Goal: Task Accomplishment & Management: Manage account settings

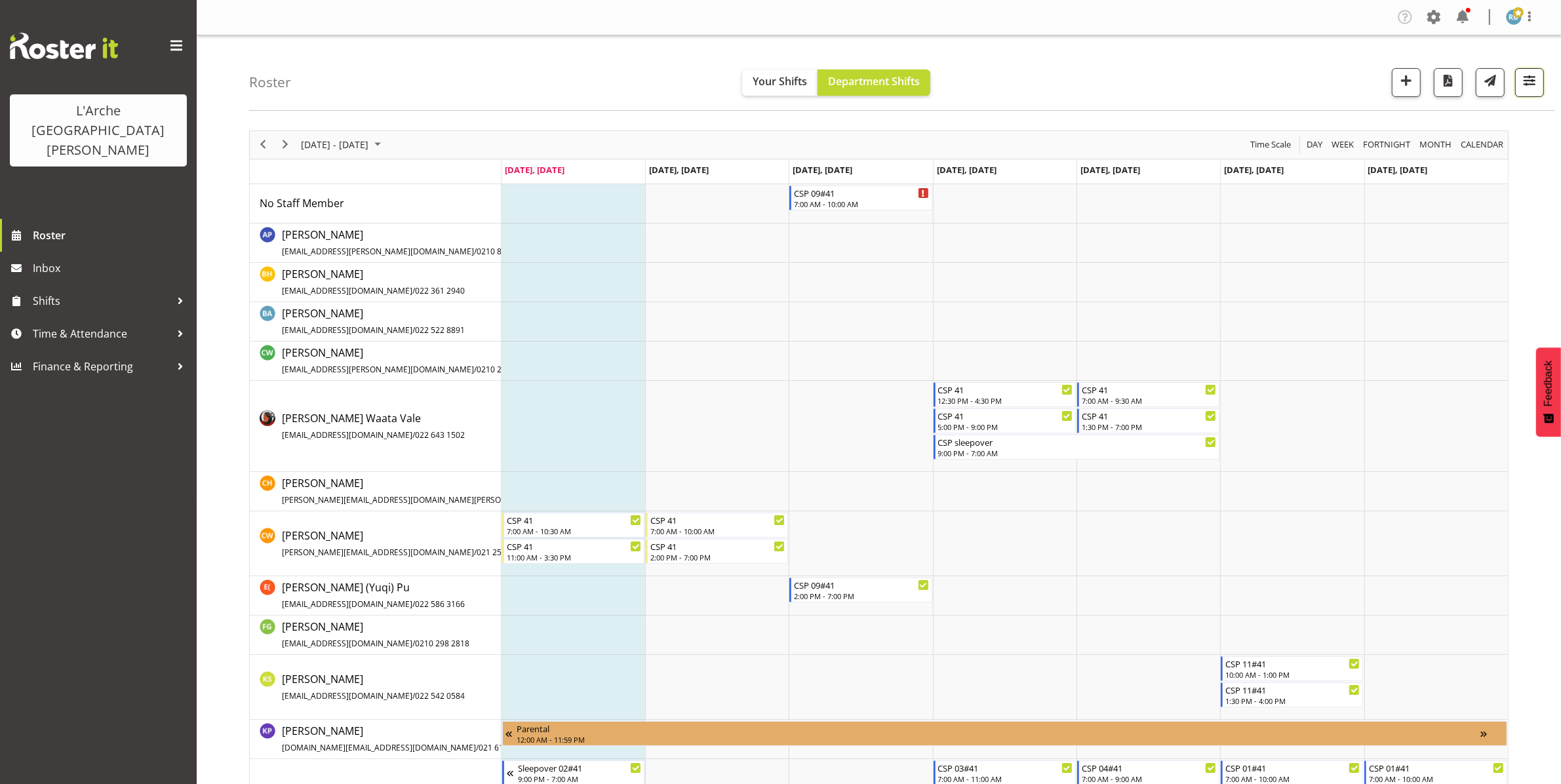
click at [1531, 73] on span "button" at bounding box center [1529, 79] width 17 height 17
click at [1429, 128] on span "1 Locations" at bounding box center [1445, 123] width 64 height 16
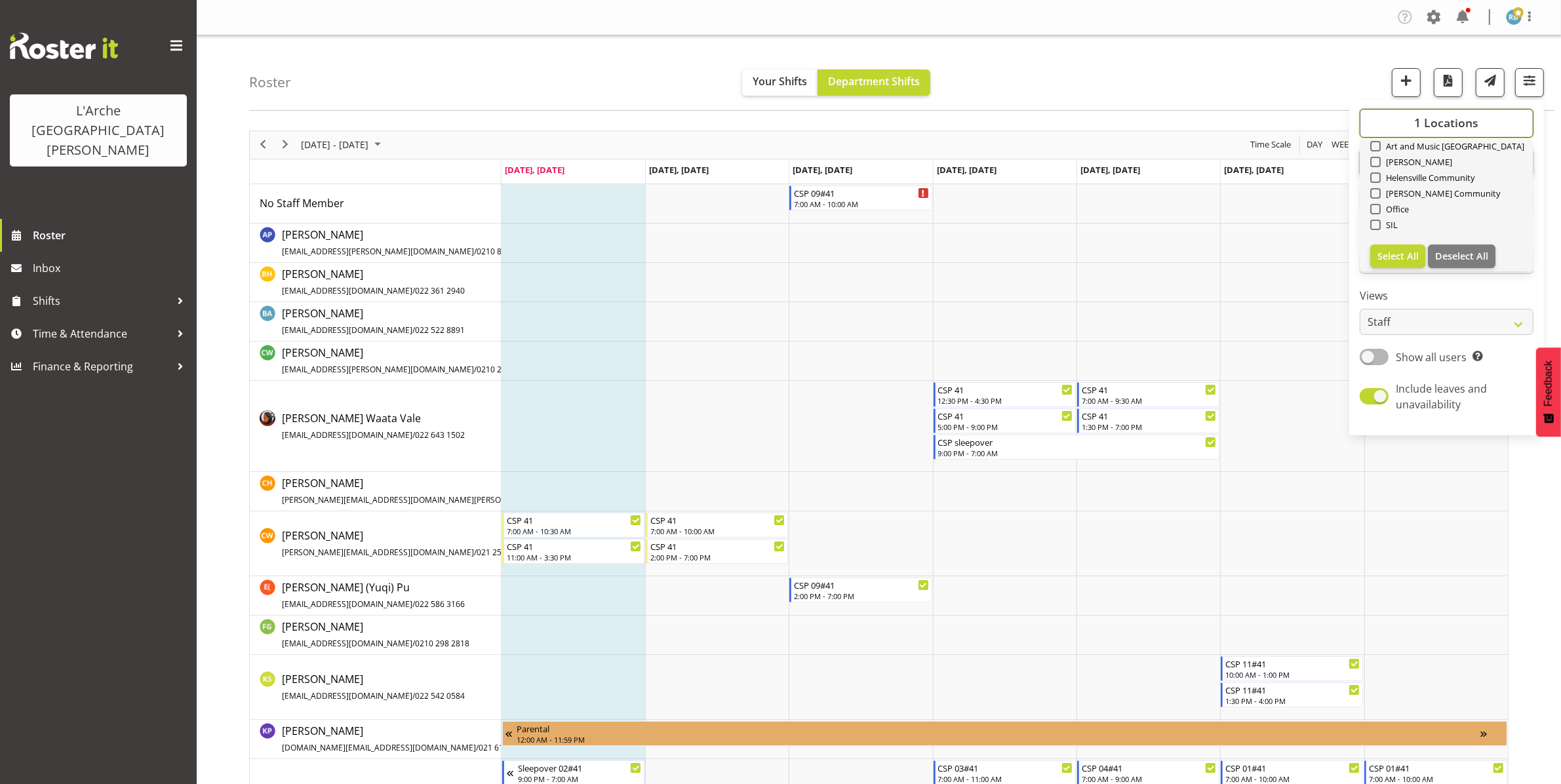
scroll to position [157, 0]
click at [1397, 244] on span "Select All" at bounding box center [1398, 249] width 41 height 13
checkbox input "true"
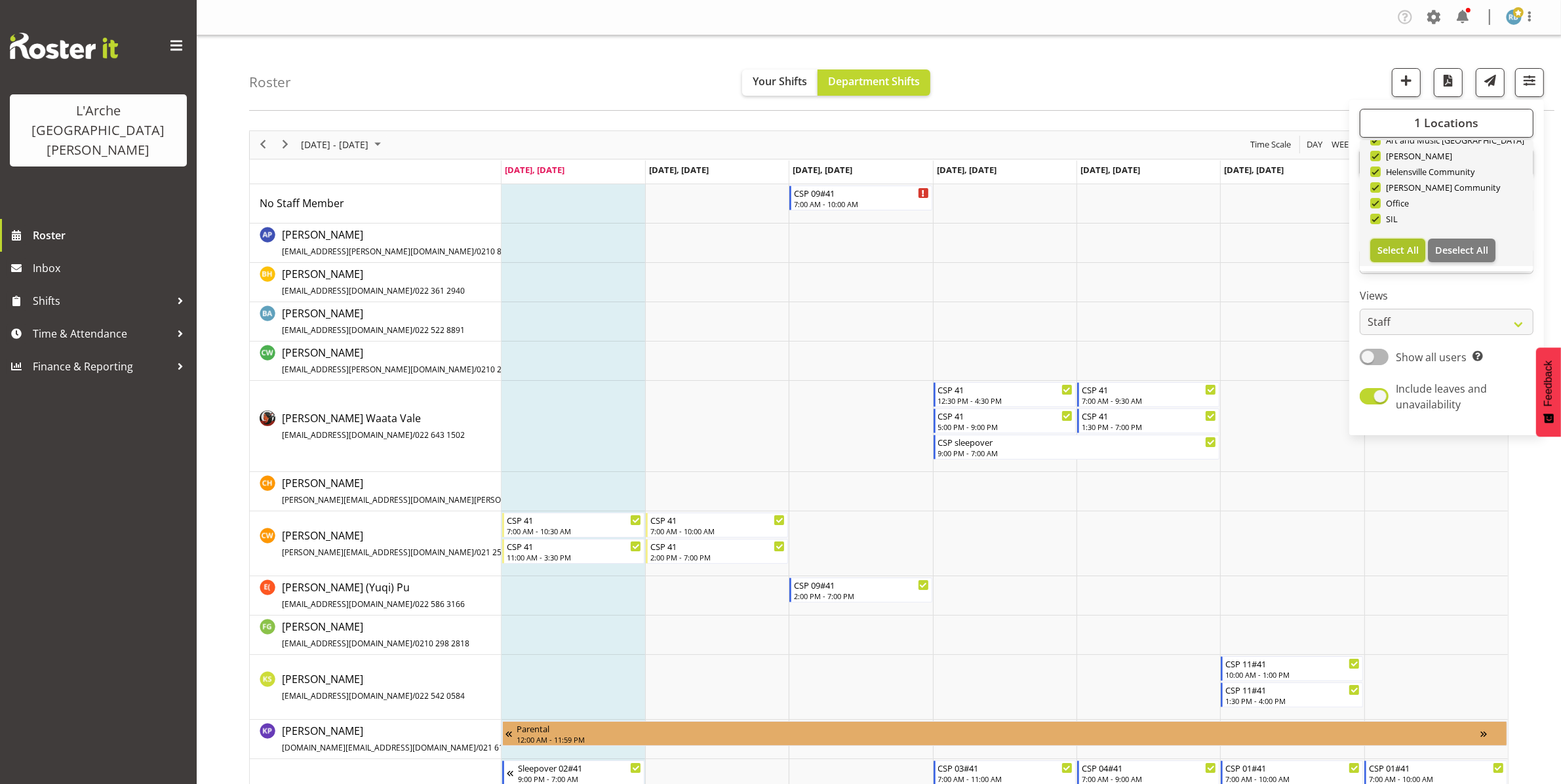
checkbox input "true"
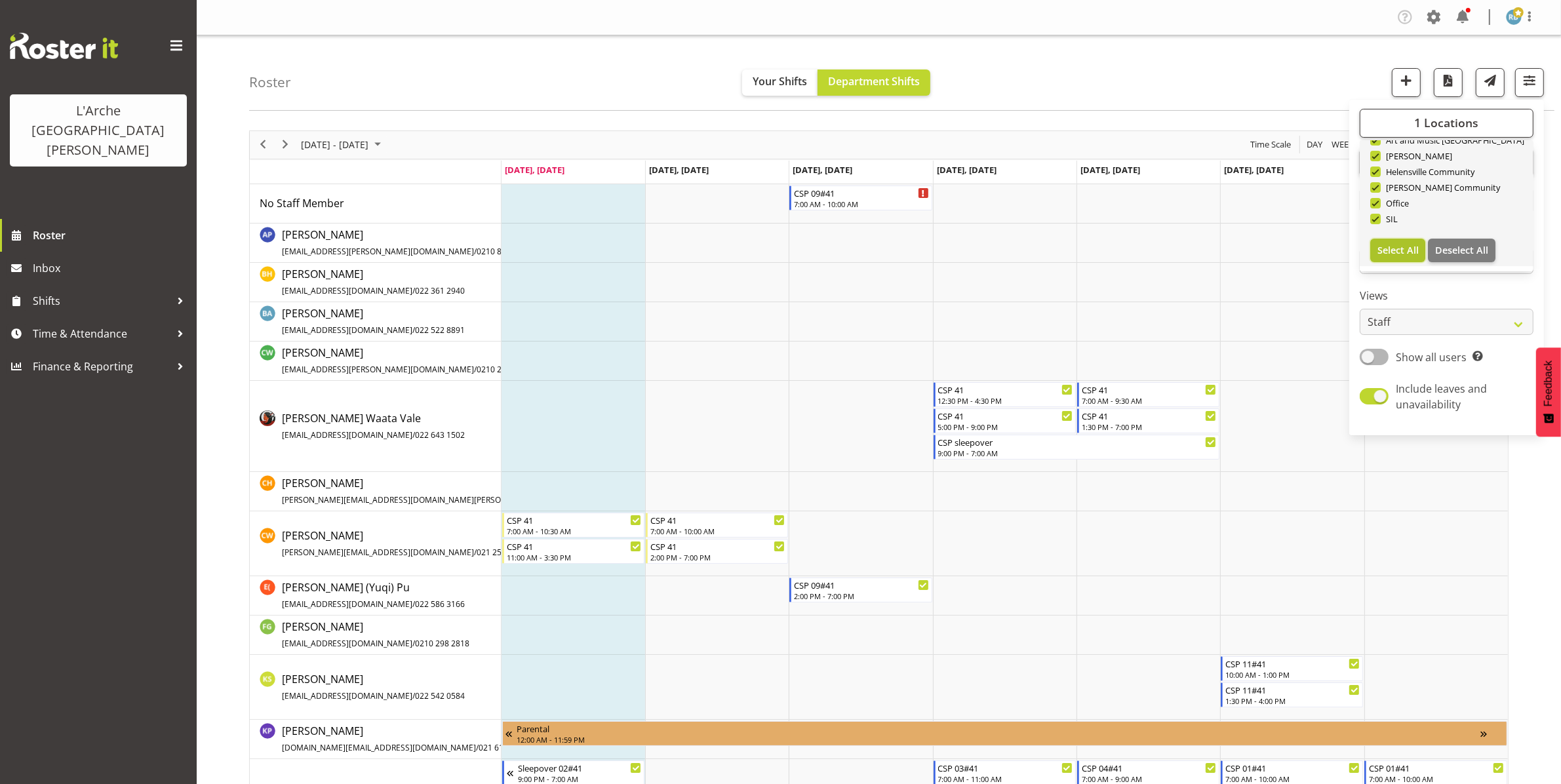
checkbox input "true"
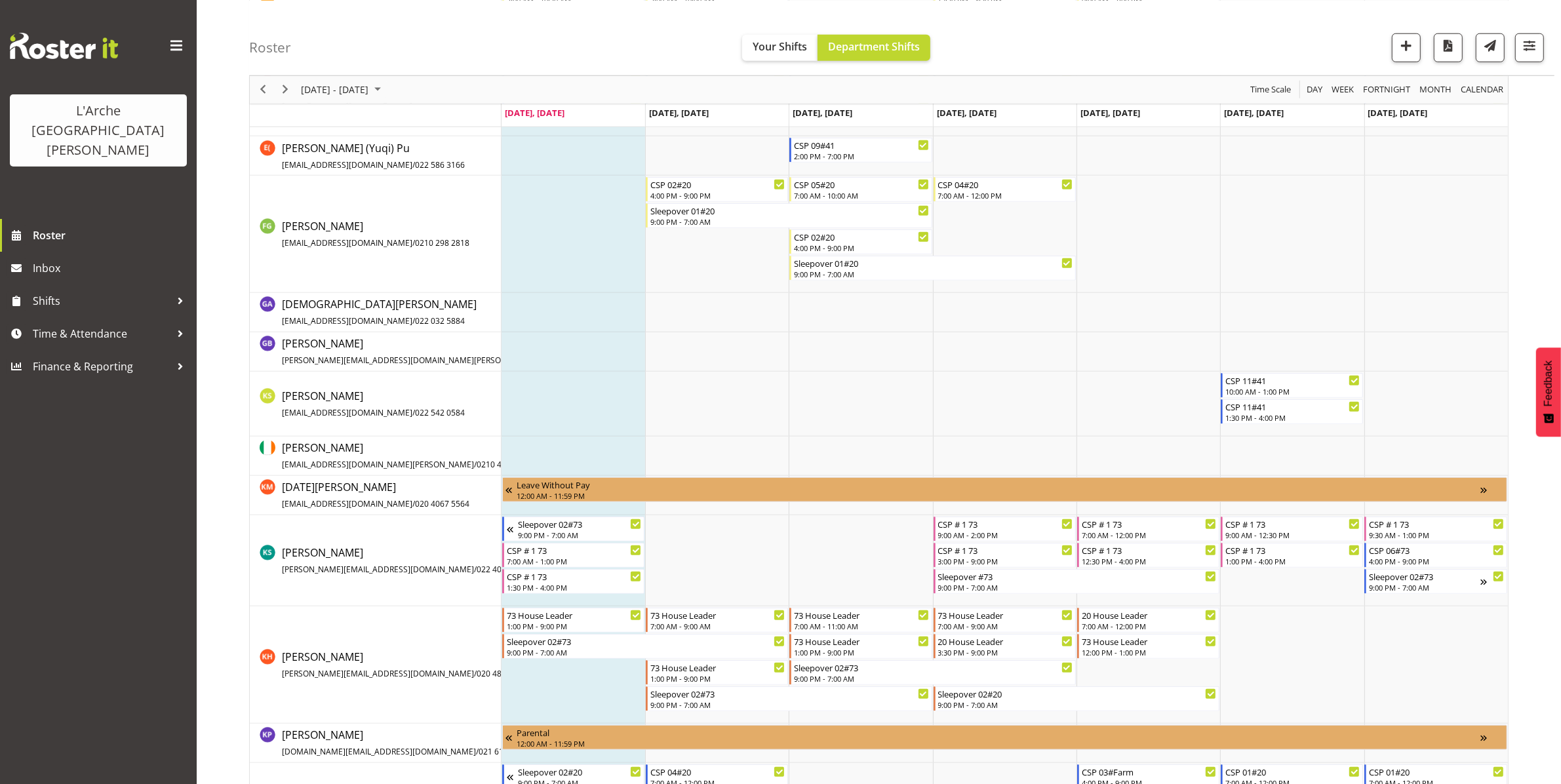
scroll to position [1497, 0]
